Goal: Communication & Community: Answer question/provide support

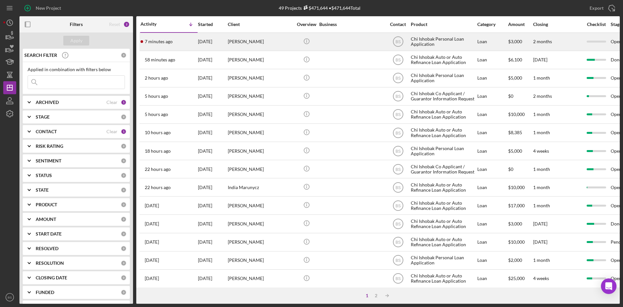
click at [207, 41] on div "[DATE]" at bounding box center [212, 41] width 29 height 17
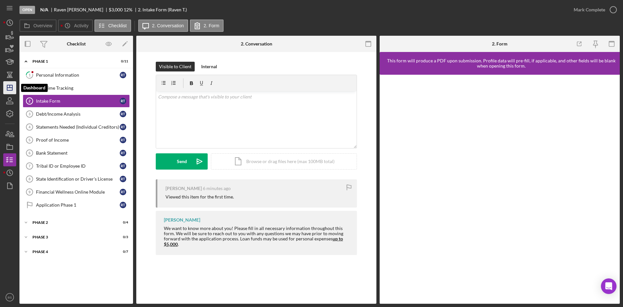
click at [11, 87] on icon "Icon/Dashboard" at bounding box center [10, 87] width 16 height 16
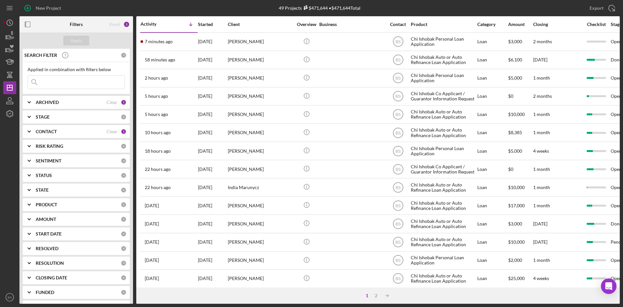
click at [83, 101] on div "ARCHIVED" at bounding box center [71, 102] width 71 height 5
click at [59, 138] on label "Archived" at bounding box center [81, 139] width 87 height 6
click at [34, 138] on input "Archived" at bounding box center [31, 139] width 6 height 6
checkbox input "true"
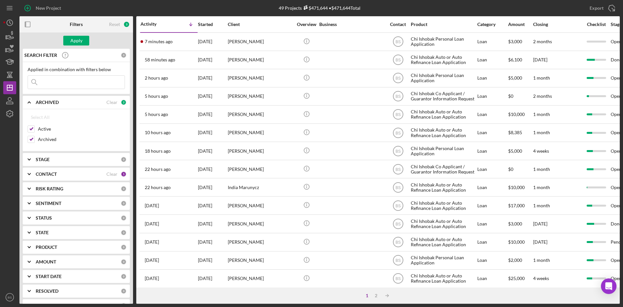
click at [64, 86] on input at bounding box center [76, 82] width 97 height 13
type input "raven"
click at [72, 42] on div "Apply" at bounding box center [76, 41] width 12 height 10
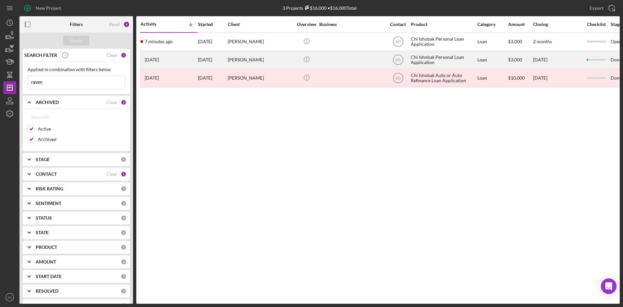
click at [180, 57] on div "[DATE] [PERSON_NAME]" at bounding box center [168, 59] width 57 height 17
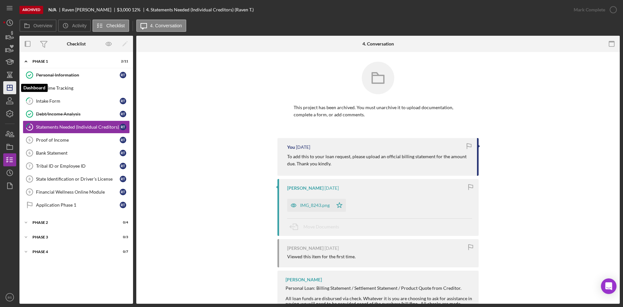
click at [14, 90] on icon "Icon/Dashboard" at bounding box center [10, 87] width 16 height 16
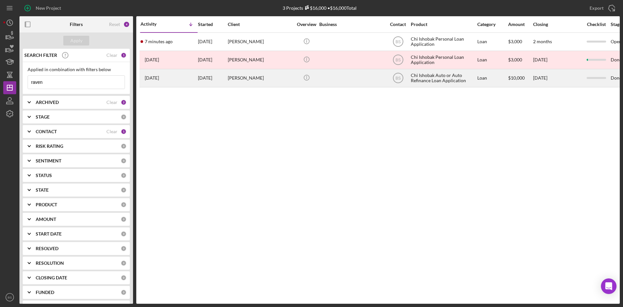
click at [235, 82] on div "[PERSON_NAME]" at bounding box center [260, 77] width 65 height 17
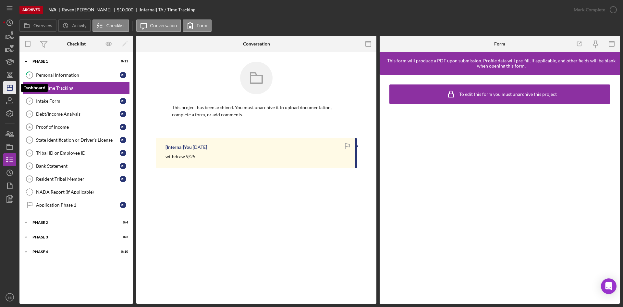
click at [12, 83] on icon "Icon/Dashboard" at bounding box center [10, 87] width 16 height 16
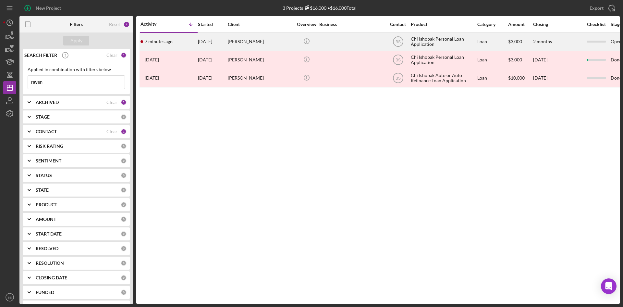
click at [254, 47] on div "[PERSON_NAME]" at bounding box center [260, 41] width 65 height 17
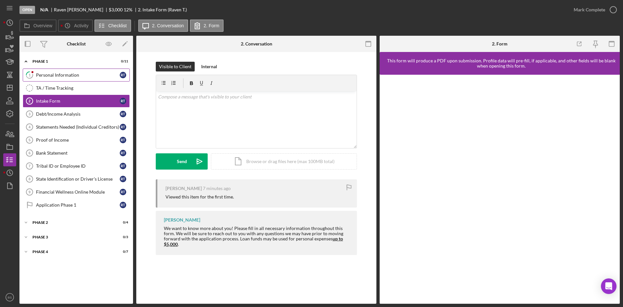
click at [78, 76] on div "Personal Information" at bounding box center [78, 74] width 84 height 5
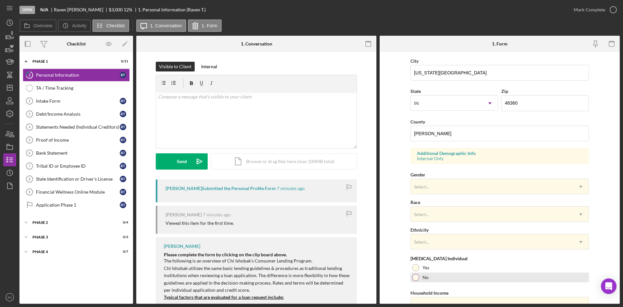
scroll to position [182, 0]
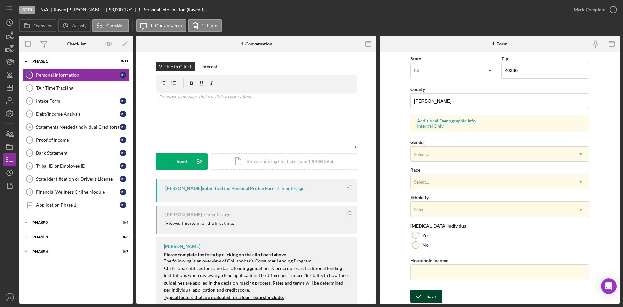
click at [435, 292] on button "Save" at bounding box center [426, 295] width 32 height 13
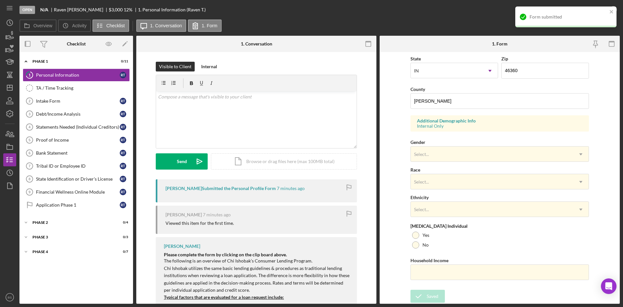
click at [567, 8] on div "Form submitted" at bounding box center [565, 16] width 101 height 21
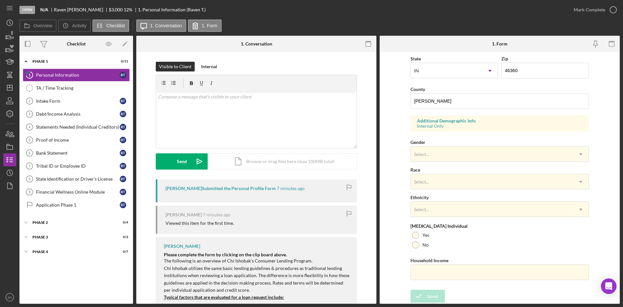
click at [573, 13] on div "Form submitted" at bounding box center [566, 19] width 104 height 29
click at [576, 11] on div "Mark Complete" at bounding box center [589, 9] width 31 height 13
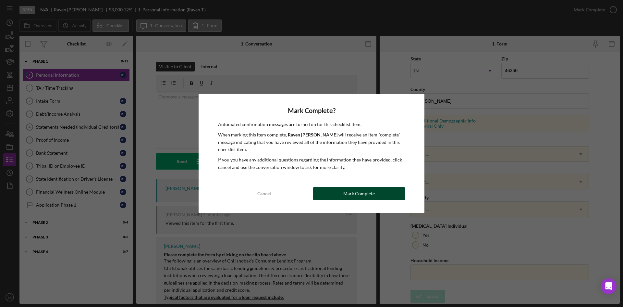
click at [371, 196] on div "Mark Complete" at bounding box center [358, 193] width 31 height 13
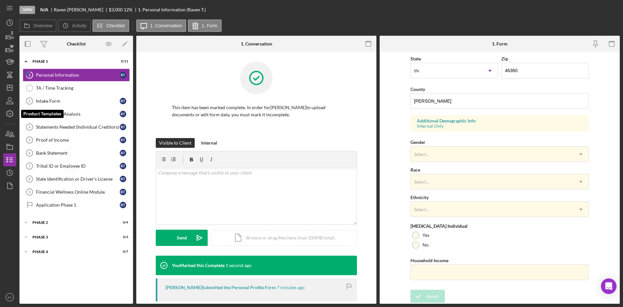
scroll to position [51, 0]
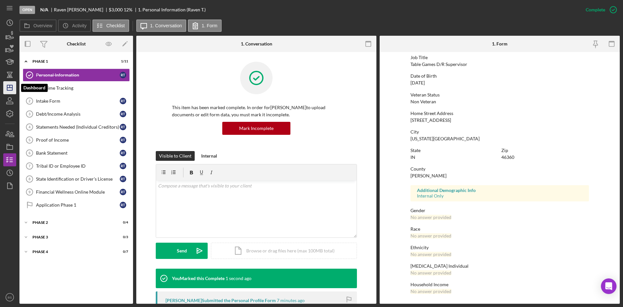
click at [8, 90] on icon "Icon/Dashboard" at bounding box center [10, 87] width 16 height 16
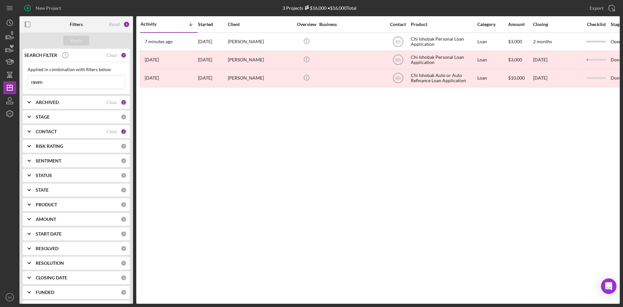
click at [116, 24] on div "Reset" at bounding box center [114, 24] width 11 height 5
click at [87, 42] on button "Apply" at bounding box center [76, 41] width 26 height 10
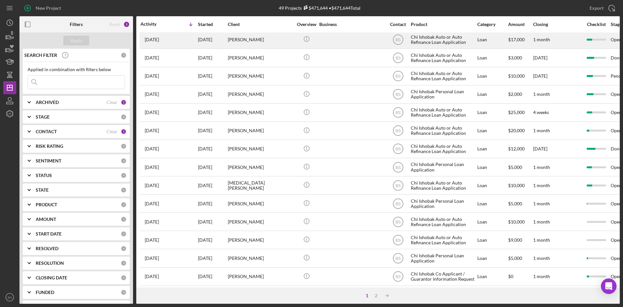
scroll to position [209, 0]
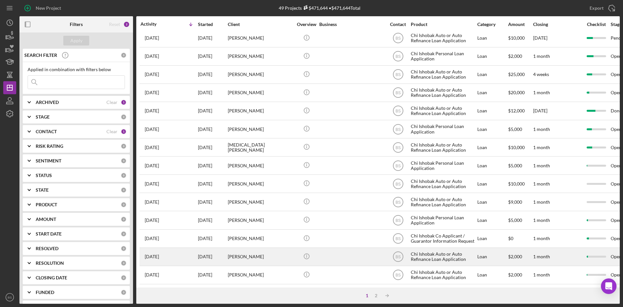
click at [240, 257] on div "[PERSON_NAME]" at bounding box center [260, 256] width 65 height 17
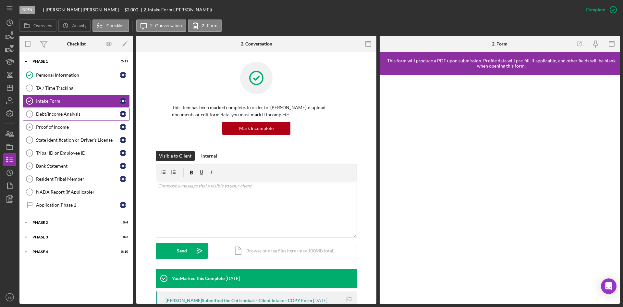
click at [56, 117] on link "Debt/Income Analysis 3 Debt/Income Analysis D H" at bounding box center [76, 113] width 107 height 13
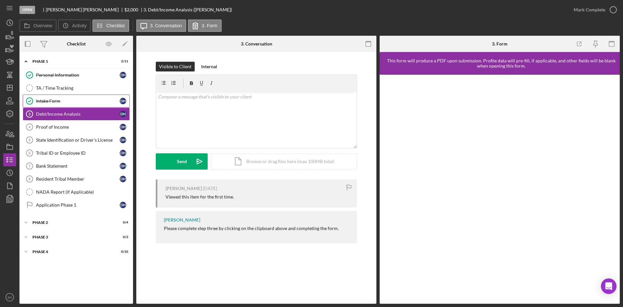
click at [62, 101] on div "Intake Form" at bounding box center [78, 100] width 84 height 5
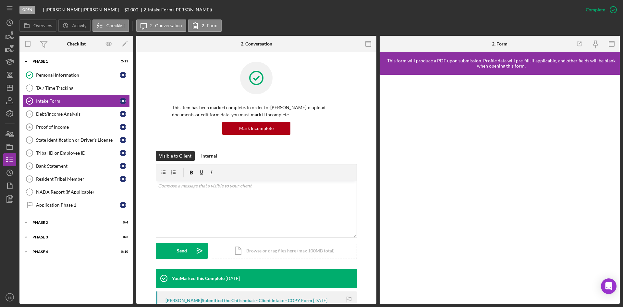
scroll to position [97, 0]
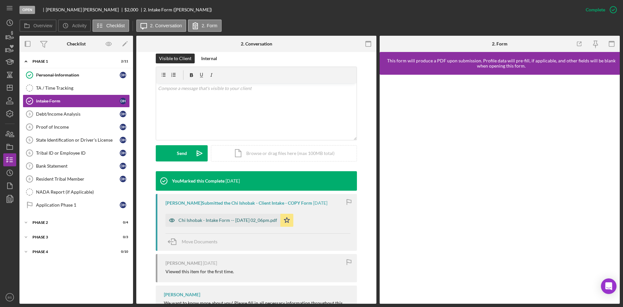
click at [209, 218] on div "Chi Ishobak - Intake Form -- [DATE] 02_06pm.pdf" at bounding box center [227, 219] width 99 height 5
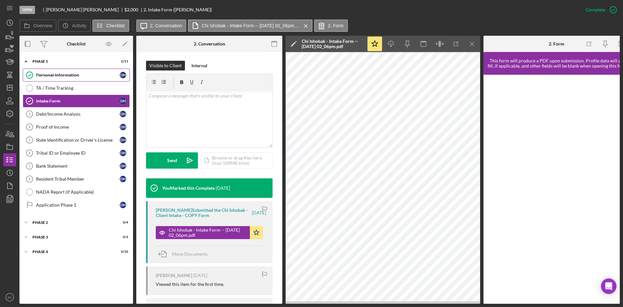
click at [88, 80] on link "Personal Information Personal Information D H" at bounding box center [76, 74] width 107 height 13
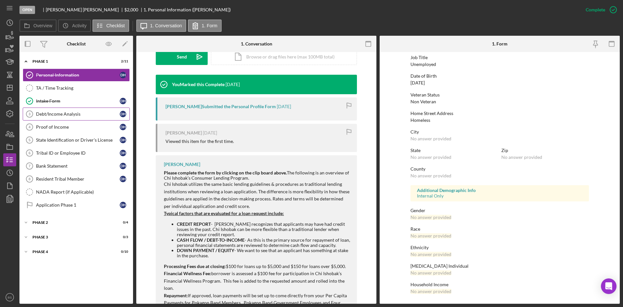
scroll to position [195, 0]
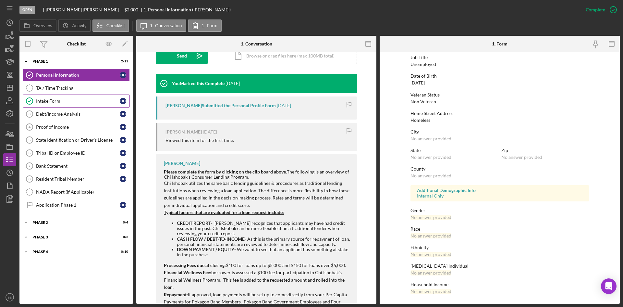
click at [63, 104] on link "Intake Form Intake Form D H" at bounding box center [76, 100] width 107 height 13
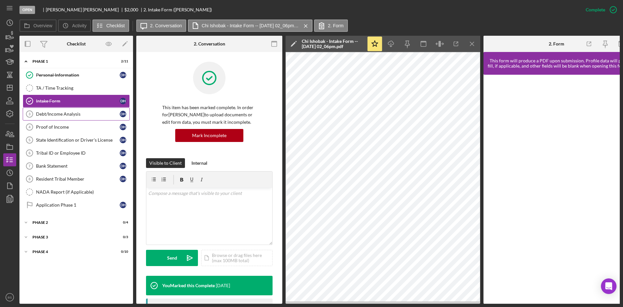
click at [92, 119] on link "Debt/Income Analysis 3 Debt/Income Analysis D H" at bounding box center [76, 113] width 107 height 13
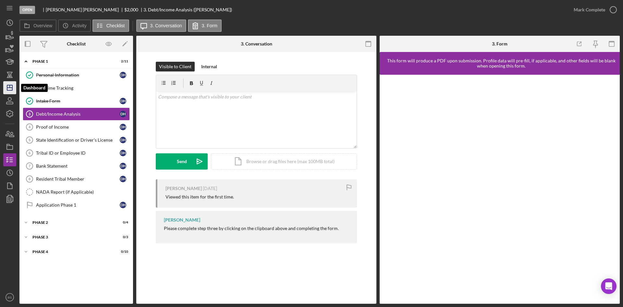
click at [15, 83] on icon "Icon/Dashboard" at bounding box center [10, 87] width 16 height 16
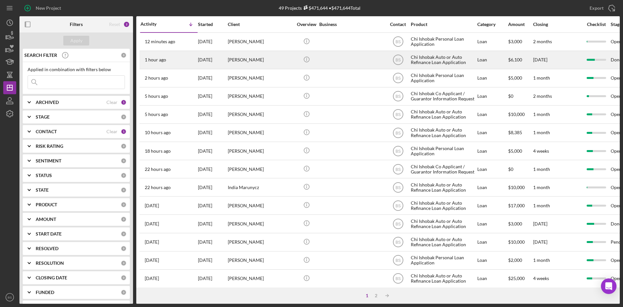
click at [229, 63] on div "[PERSON_NAME]" at bounding box center [260, 59] width 65 height 17
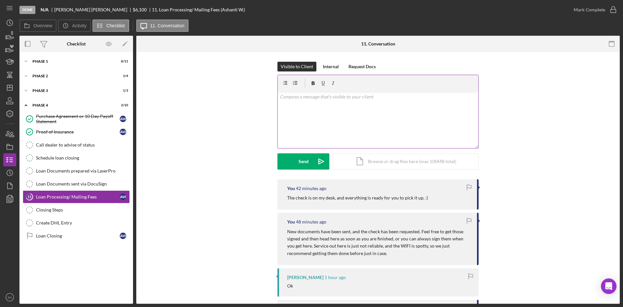
click at [346, 104] on div "v Color teal Color pink Remove color Add row above Add row below Add column bef…" at bounding box center [378, 119] width 200 height 57
click at [340, 157] on div "Icon/Document Browse or drag files here (max 100MB total) Tap to choose files o…" at bounding box center [406, 161] width 146 height 16
click at [435, 98] on p "I wanted to let you know that I gave you 2 different title application. The on" at bounding box center [378, 96] width 197 height 7
click at [430, 96] on p "I wanted to let you know that I gave you 2 different title applications. The on" at bounding box center [378, 96] width 197 height 7
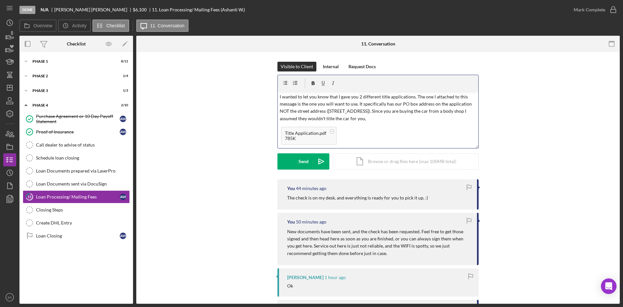
click at [333, 118] on p "I wanted to let you know that I gave you 2 different title applications. The on…" at bounding box center [378, 107] width 197 height 29
click at [385, 120] on p "I wanted to let you know that I gave you 2 different title applications. The on…" at bounding box center [378, 107] width 197 height 29
click at [462, 112] on p "I wanted to let you know that I gave you 2 different title applications. The on…" at bounding box center [378, 105] width 197 height 36
click at [451, 114] on p "I wanted to let you know that I gave you 2 different title applications. The on…" at bounding box center [378, 105] width 197 height 36
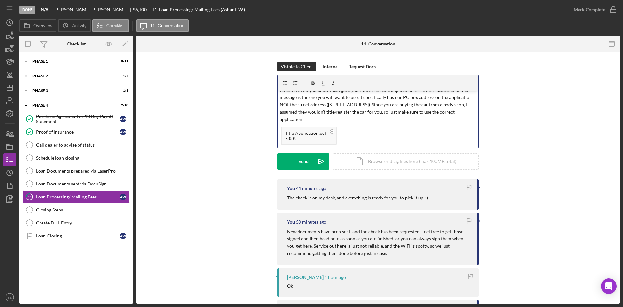
click at [355, 117] on p "I wanted to let you know that I gave you 2 different title applications. The on…" at bounding box center [378, 105] width 197 height 36
click at [288, 106] on p "I wanted to let you know that I gave you 2 different title applications. The on…" at bounding box center [378, 105] width 197 height 36
click at [362, 104] on p "I wanted to let you know that I gave you 2 different title applications. The on…" at bounding box center [378, 105] width 197 height 36
drag, startPoint x: 399, startPoint y: 102, endPoint x: 430, endPoint y: 102, distance: 30.8
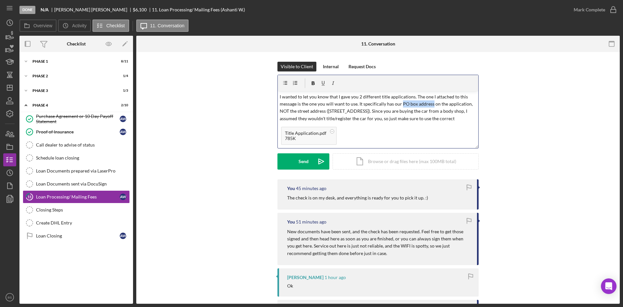
click at [430, 102] on p "I wanted to let you know that I gave you 2 different title applications. The on…" at bounding box center [378, 111] width 197 height 36
click at [312, 82] on icon "button" at bounding box center [313, 83] width 3 height 4
click at [322, 81] on icon "button" at bounding box center [323, 83] width 3 height 4
click at [351, 108] on p "I wanted to let you know that I gave you 2 different title applications. The on…" at bounding box center [378, 111] width 197 height 36
drag, startPoint x: 289, startPoint y: 110, endPoint x: 268, endPoint y: 111, distance: 20.8
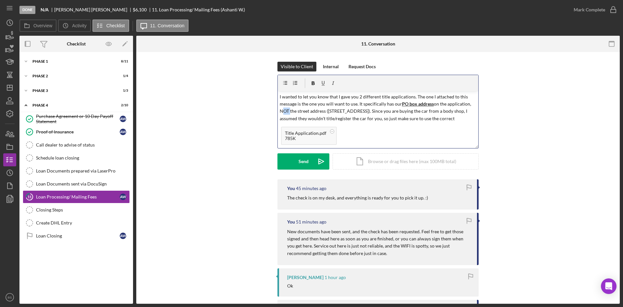
click at [268, 111] on div "Visible to Client Internal Request Docs v Color teal Color pink Remove color Ad…" at bounding box center [378, 120] width 464 height 117
click at [312, 82] on icon "button" at bounding box center [313, 83] width 3 height 4
click at [322, 81] on icon "button" at bounding box center [323, 83] width 3 height 4
click at [322, 106] on p "I wanted to let you know that I gave you 2 different title applications. The on…" at bounding box center [378, 111] width 197 height 36
click at [455, 117] on p "I wanted to let you know that I gave you 2 different title applications. The on…" at bounding box center [378, 111] width 197 height 36
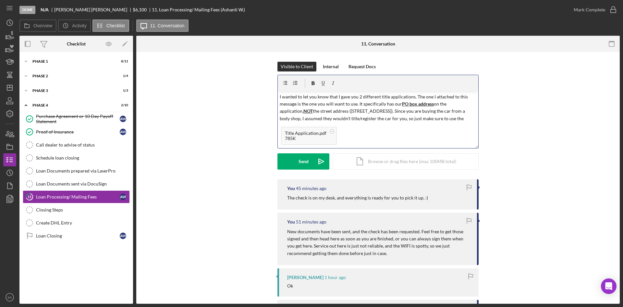
click at [456, 117] on p "I wanted to let you know that I gave you 2 different title applications. The on…" at bounding box center [378, 111] width 197 height 36
click at [456, 117] on p "I wanted to let you know that I gave you 2 different title applications. The on…" at bounding box center [378, 105] width 197 height 36
click at [414, 117] on p "I wanted to let you know that I gave you 2 different title applications. The on…" at bounding box center [378, 105] width 197 height 36
click at [413, 118] on p "I wanted to let you know that I gave you 2 different title applications. The on…" at bounding box center [378, 105] width 197 height 36
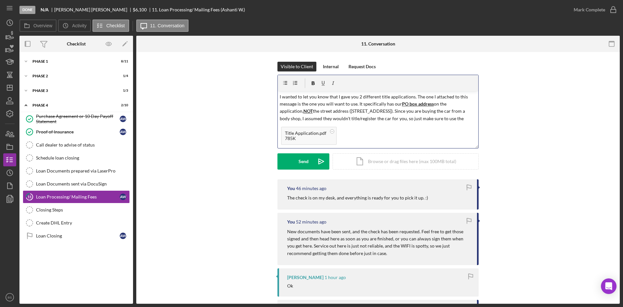
scroll to position [8, 0]
click at [309, 162] on button "Send Icon/icon-invite-send" at bounding box center [303, 161] width 52 height 16
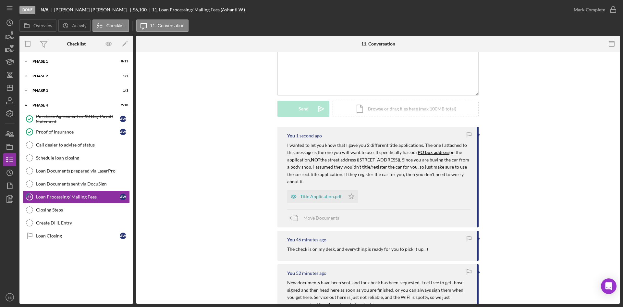
scroll to position [65, 0]
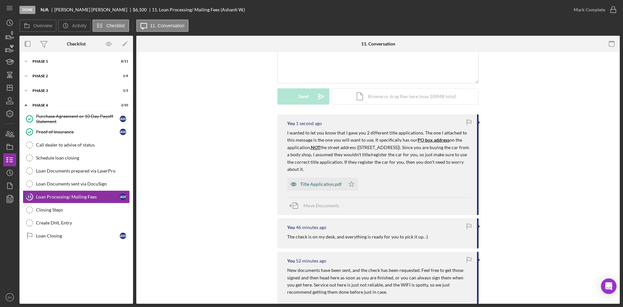
click at [307, 181] on div "Title Application.pdf" at bounding box center [321, 183] width 42 height 5
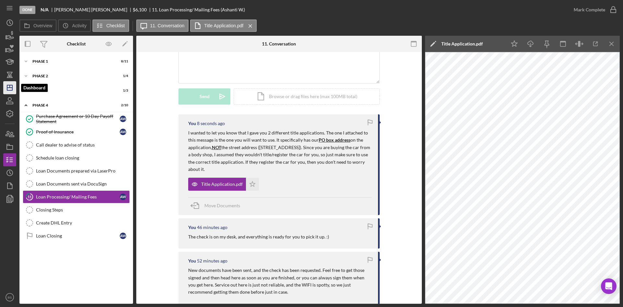
click at [3, 84] on icon "Icon/Dashboard" at bounding box center [10, 87] width 16 height 16
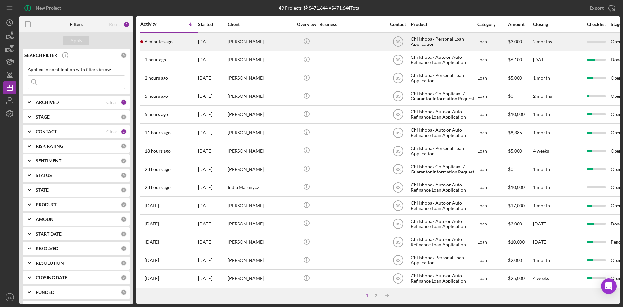
click at [231, 44] on div "[PERSON_NAME]" at bounding box center [260, 41] width 65 height 17
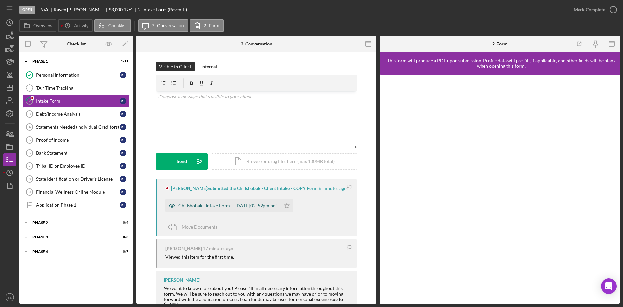
click at [221, 208] on div "Chi Ishobak - Intake Form -- [DATE] 02_52pm.pdf" at bounding box center [227, 205] width 99 height 5
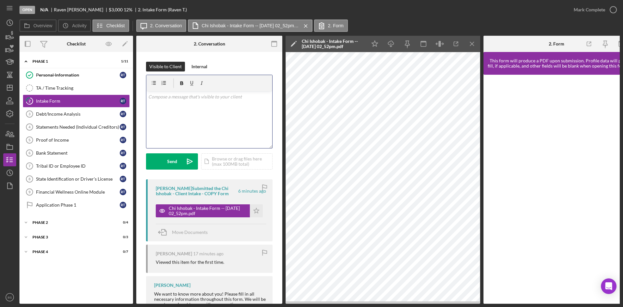
click at [216, 133] on div "v Color teal Color pink Remove color Add row above Add row below Add column bef…" at bounding box center [209, 119] width 126 height 57
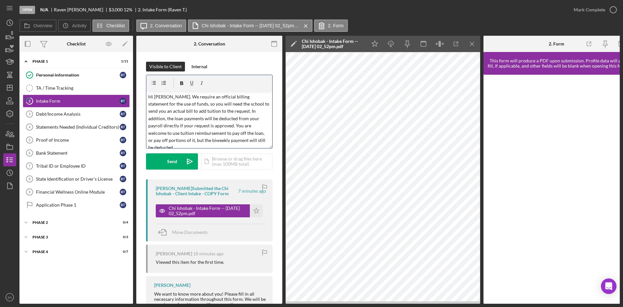
click at [223, 111] on p "Hi [PERSON_NAME]. We require an official billing statement for the use of funds…" at bounding box center [209, 122] width 122 height 58
click at [256, 119] on p "Hi [PERSON_NAME]. We require an official billing statement for the use of funds…" at bounding box center [209, 122] width 122 height 58
click at [184, 160] on icon "Icon/icon-invite-send" at bounding box center [190, 161] width 16 height 16
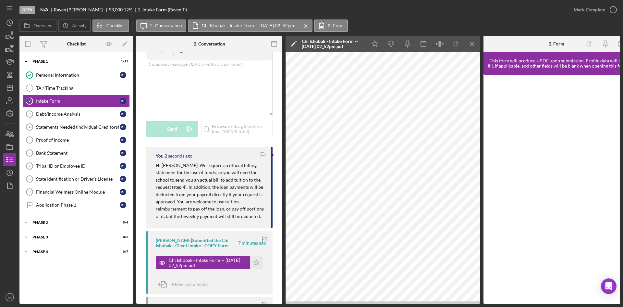
scroll to position [65, 0]
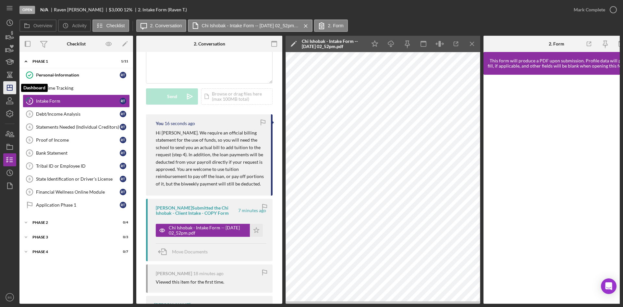
click at [10, 90] on icon "Icon/Dashboard" at bounding box center [10, 87] width 16 height 16
